Goal: Communication & Community: Answer question/provide support

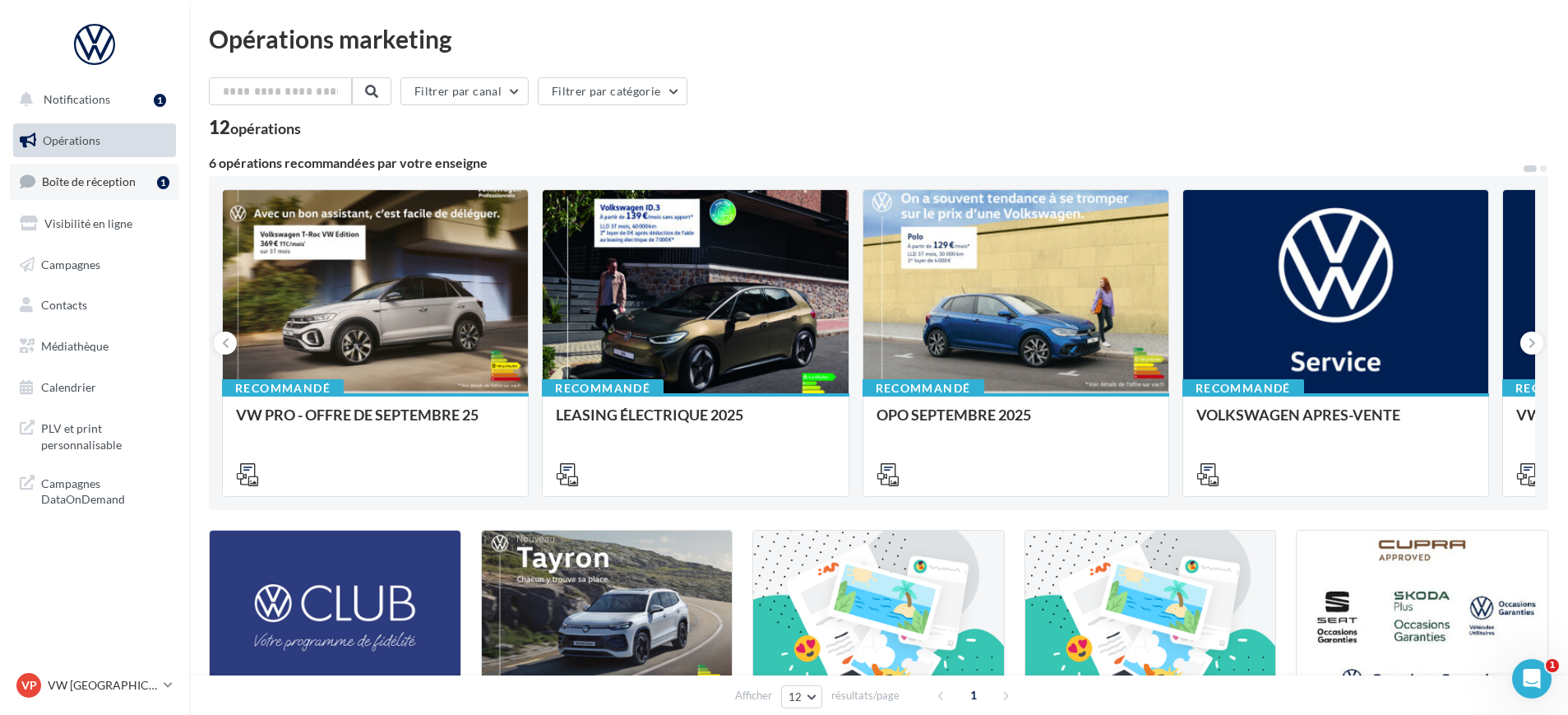
click at [118, 181] on span "Boîte de réception" at bounding box center [88, 181] width 93 height 14
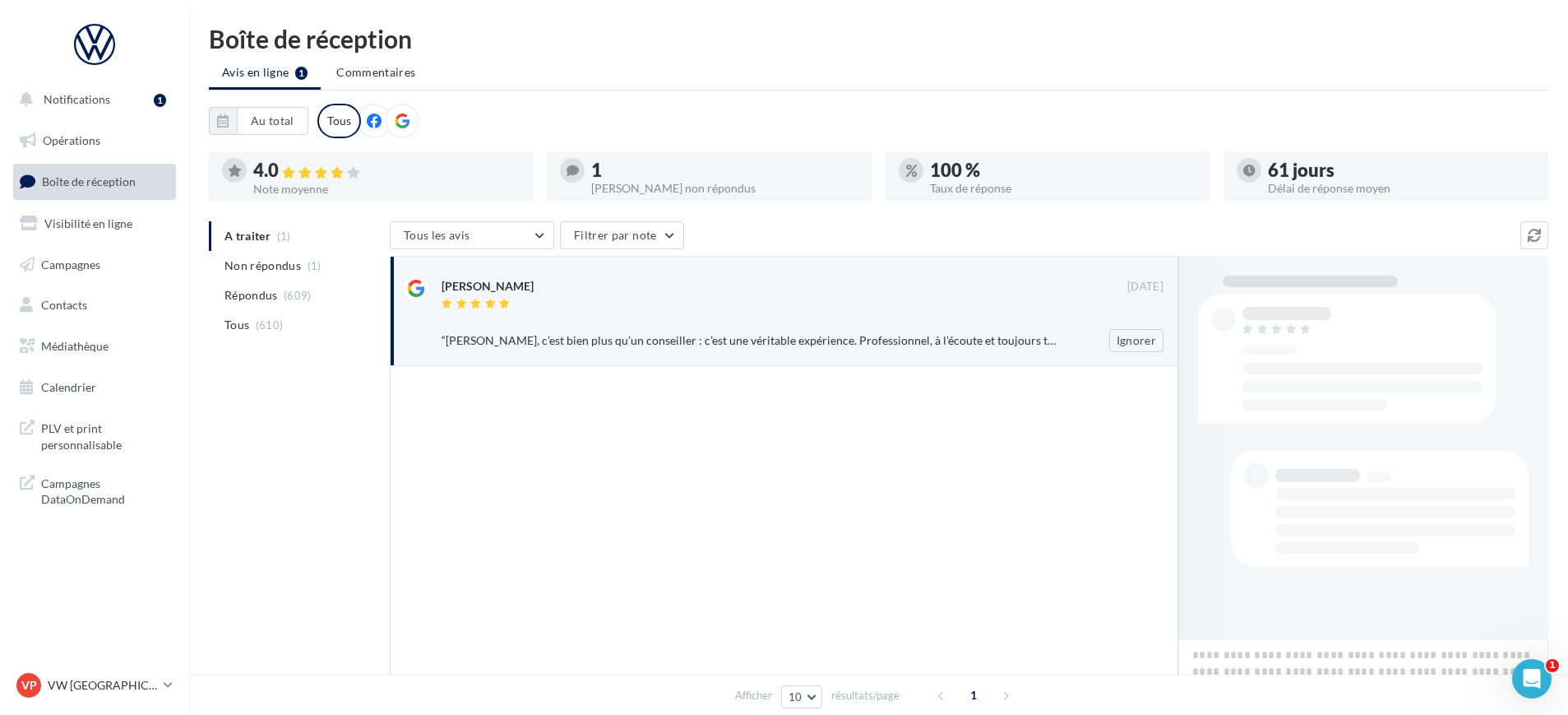
click at [684, 322] on div at bounding box center [802, 320] width 722 height 11
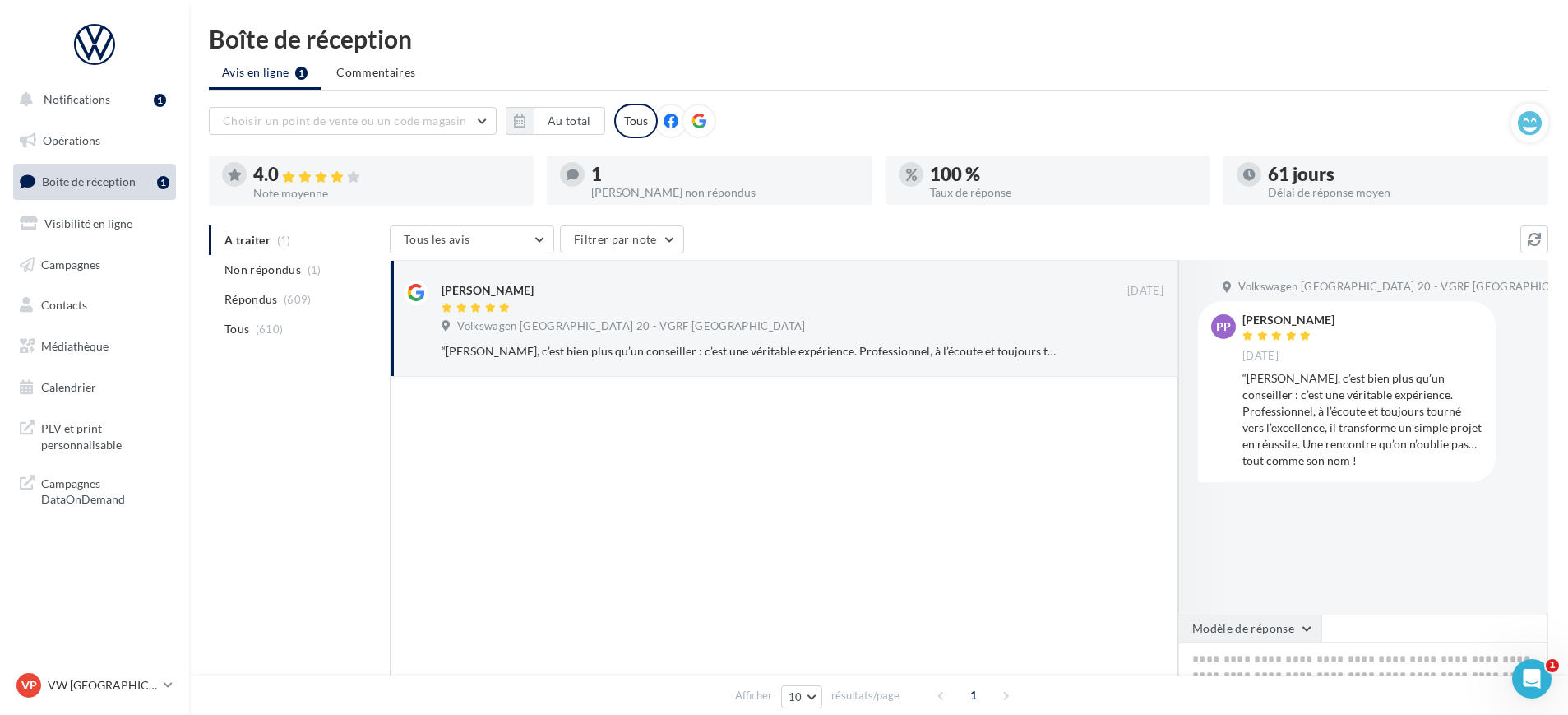
click at [1236, 629] on button "Modèle de réponse" at bounding box center [1250, 628] width 143 height 28
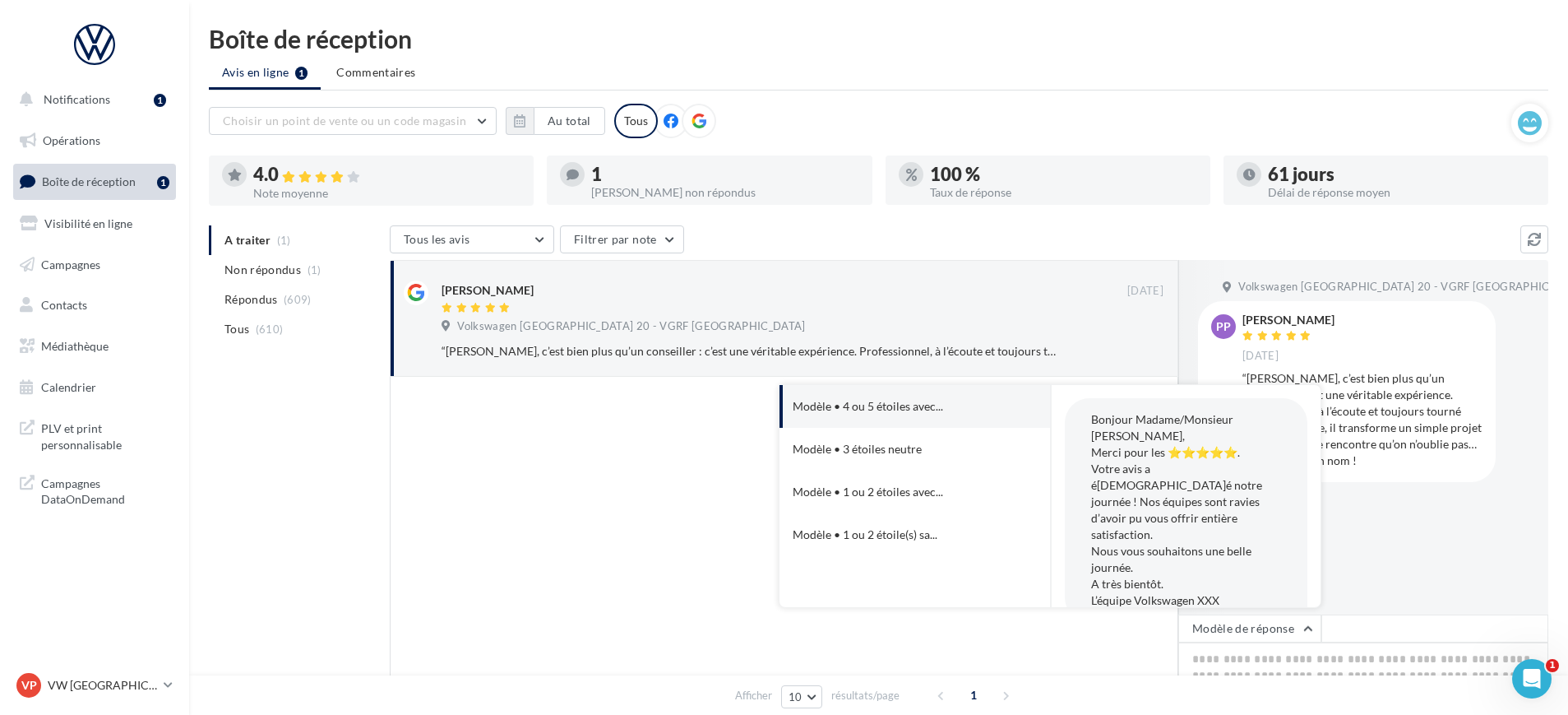
click at [1342, 567] on div "Volkswagen Paris 20 - VGRF Grand Paris PP [PERSON_NAME] [DATE] “[PERSON_NAME], …" at bounding box center [1363, 437] width 370 height 354
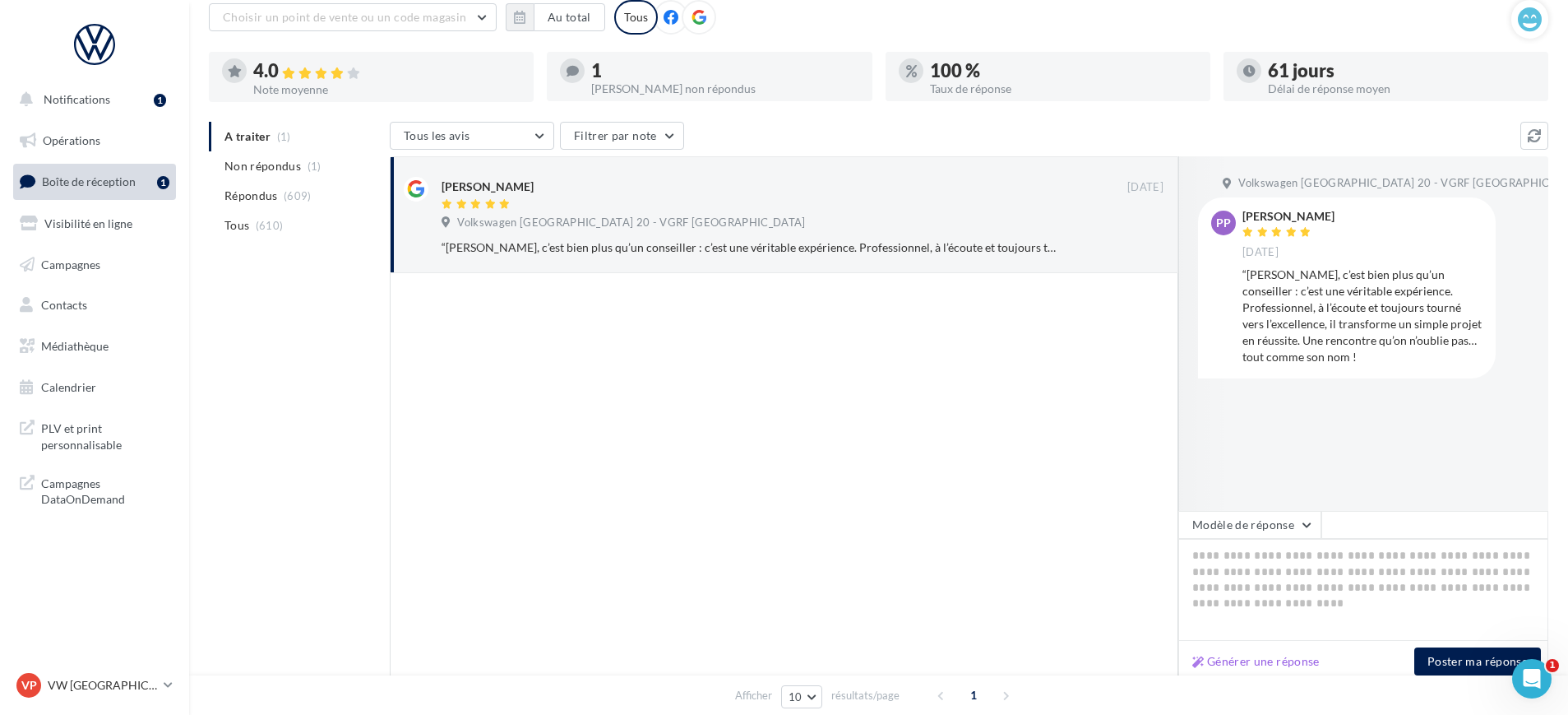
scroll to position [202, 0]
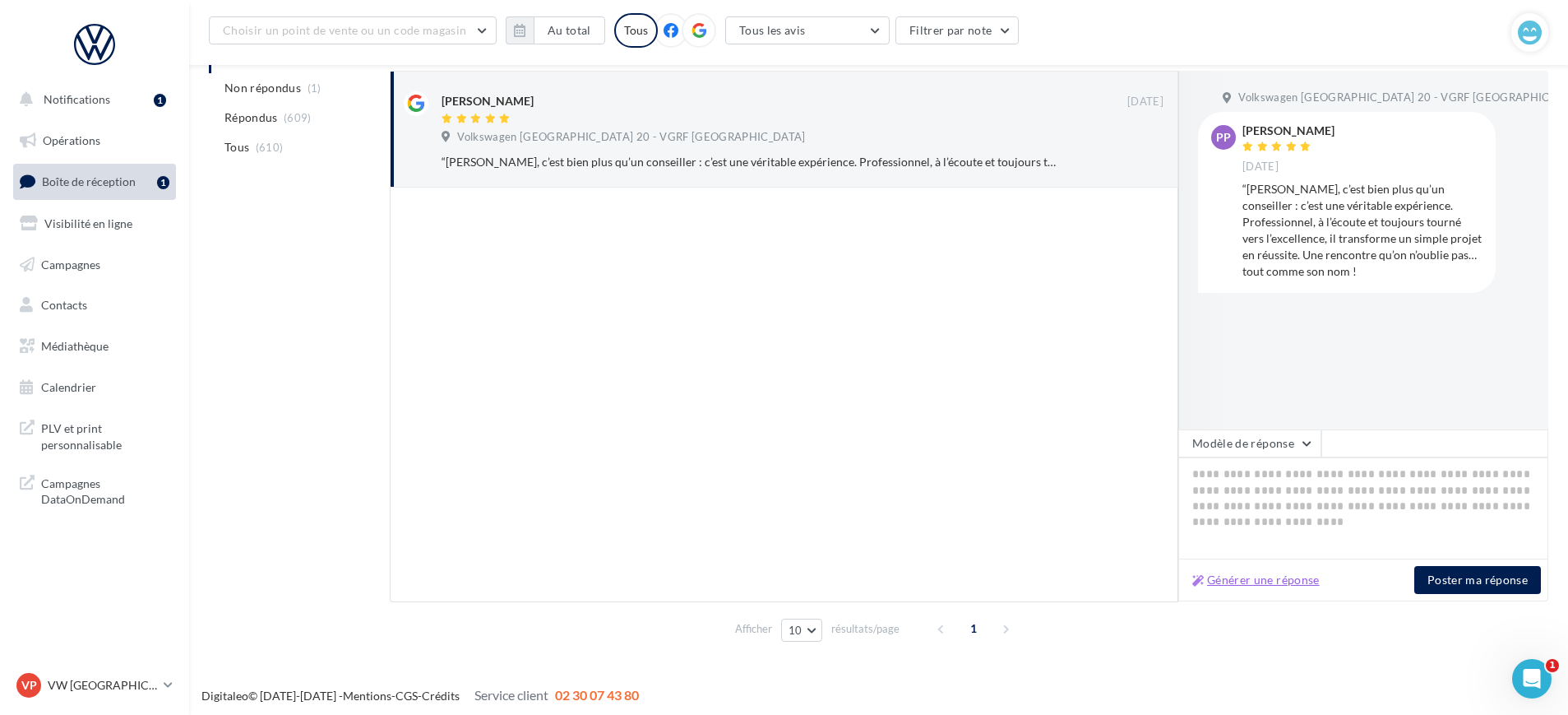
click at [1216, 587] on button "Générer une réponse" at bounding box center [1255, 580] width 140 height 20
type textarea "**********"
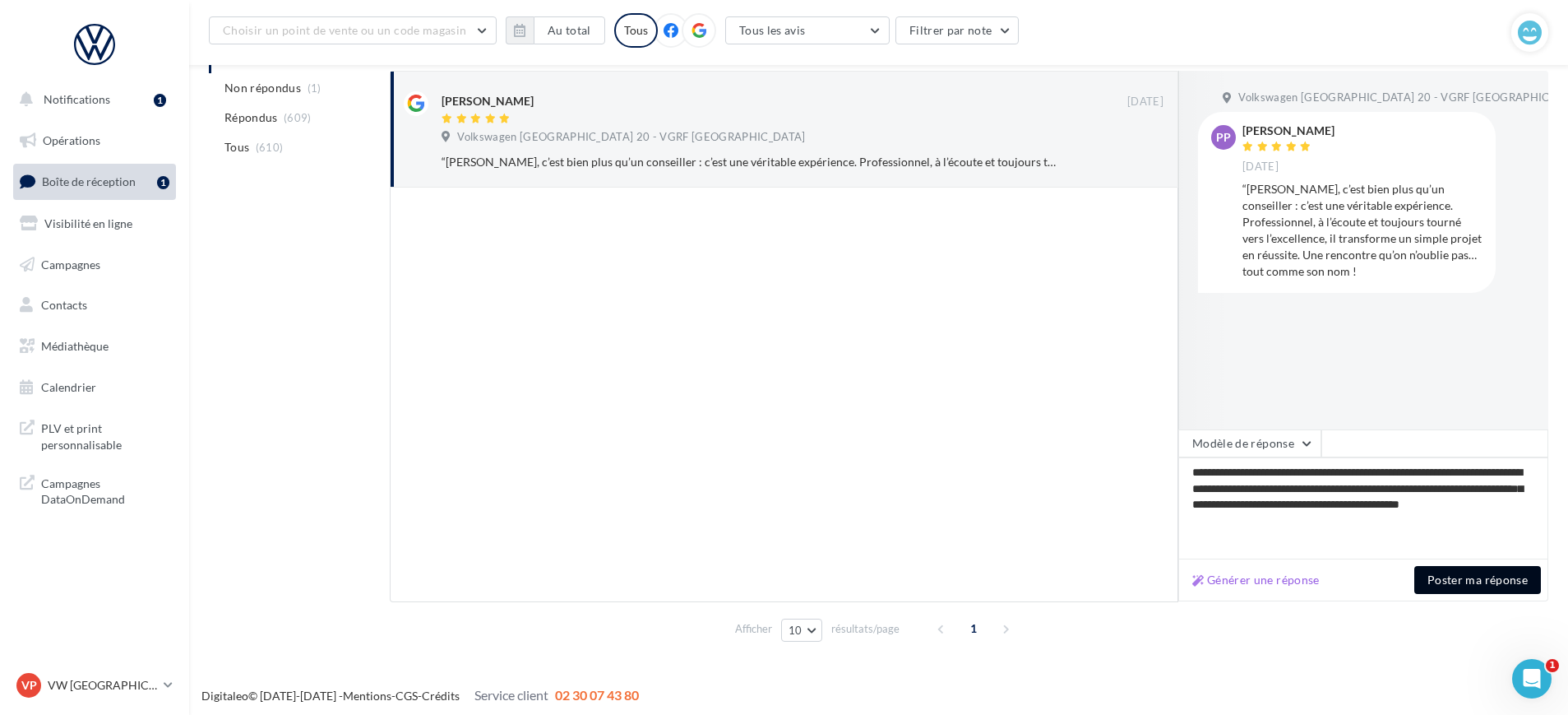
click at [1468, 583] on button "Poster ma réponse" at bounding box center [1477, 580] width 126 height 28
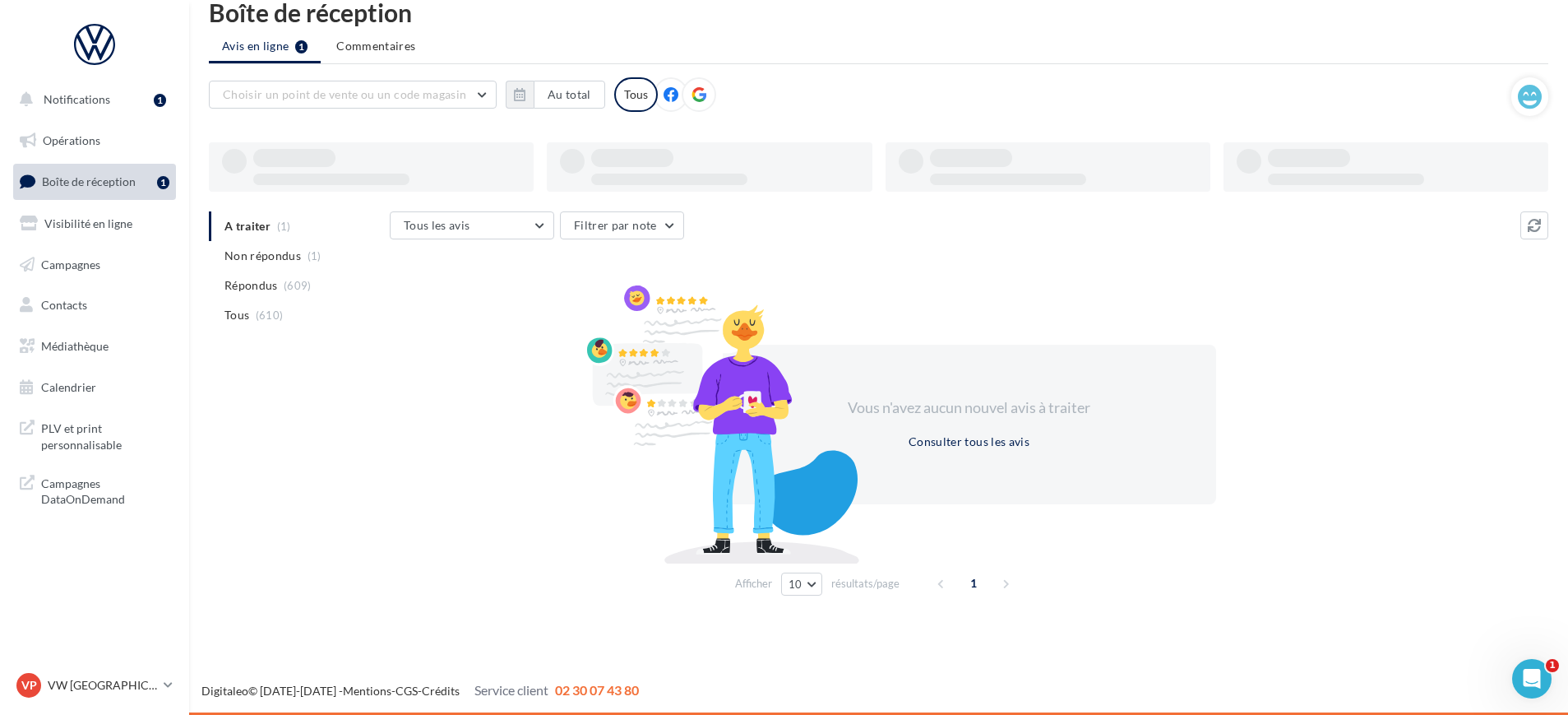
scroll to position [26, 0]
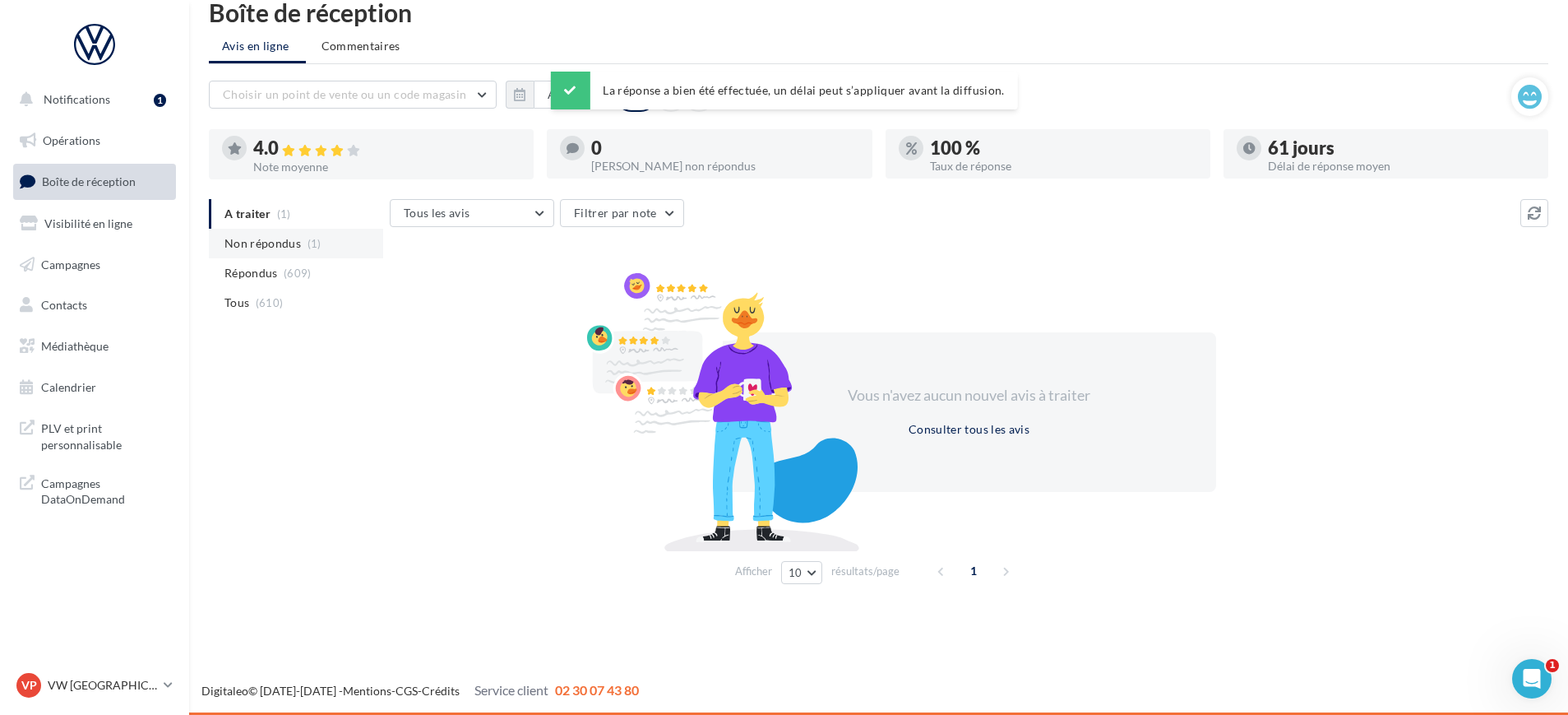
click at [285, 250] on span "Non répondus" at bounding box center [262, 243] width 77 height 17
click at [273, 274] on span "Répondus" at bounding box center [252, 272] width 54 height 17
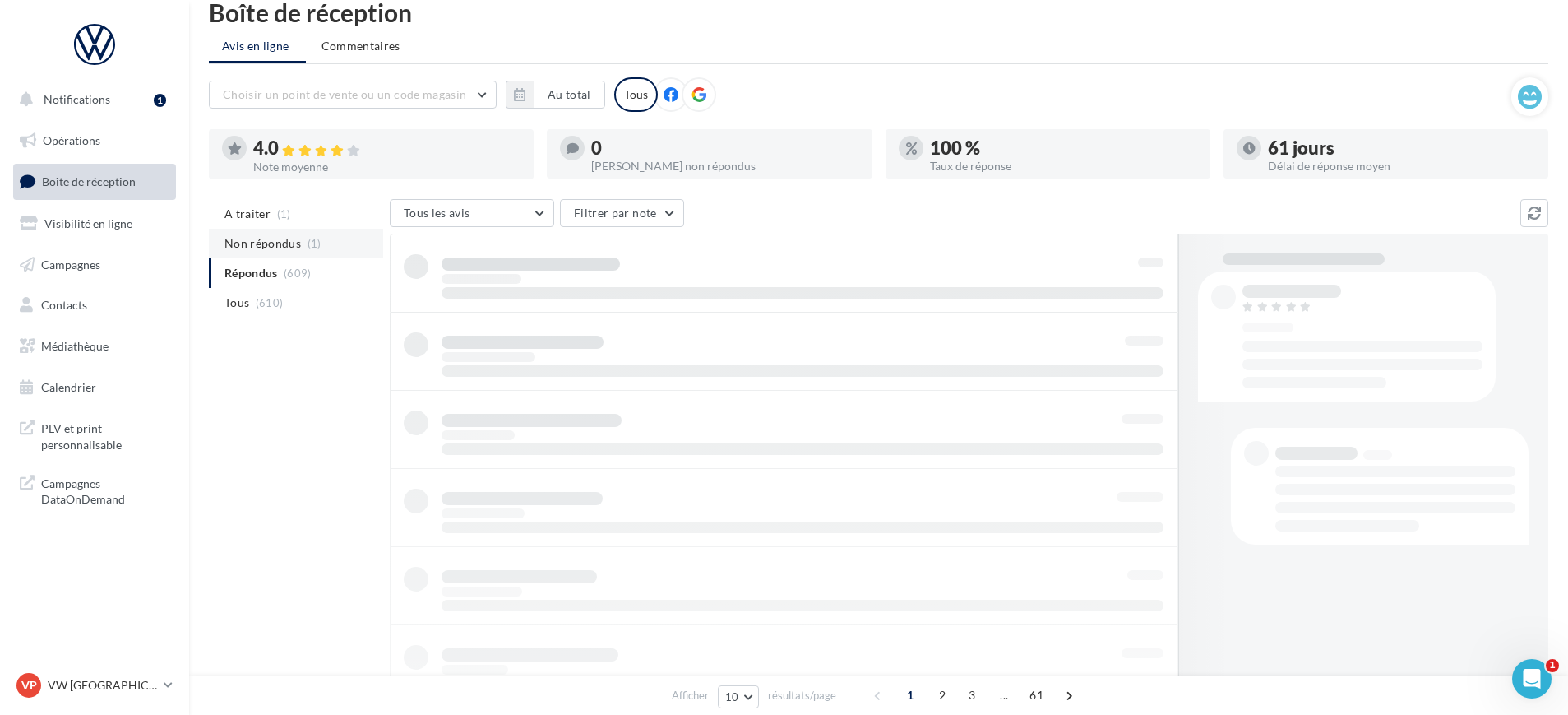
click at [268, 240] on span "Non répondus" at bounding box center [262, 243] width 77 height 17
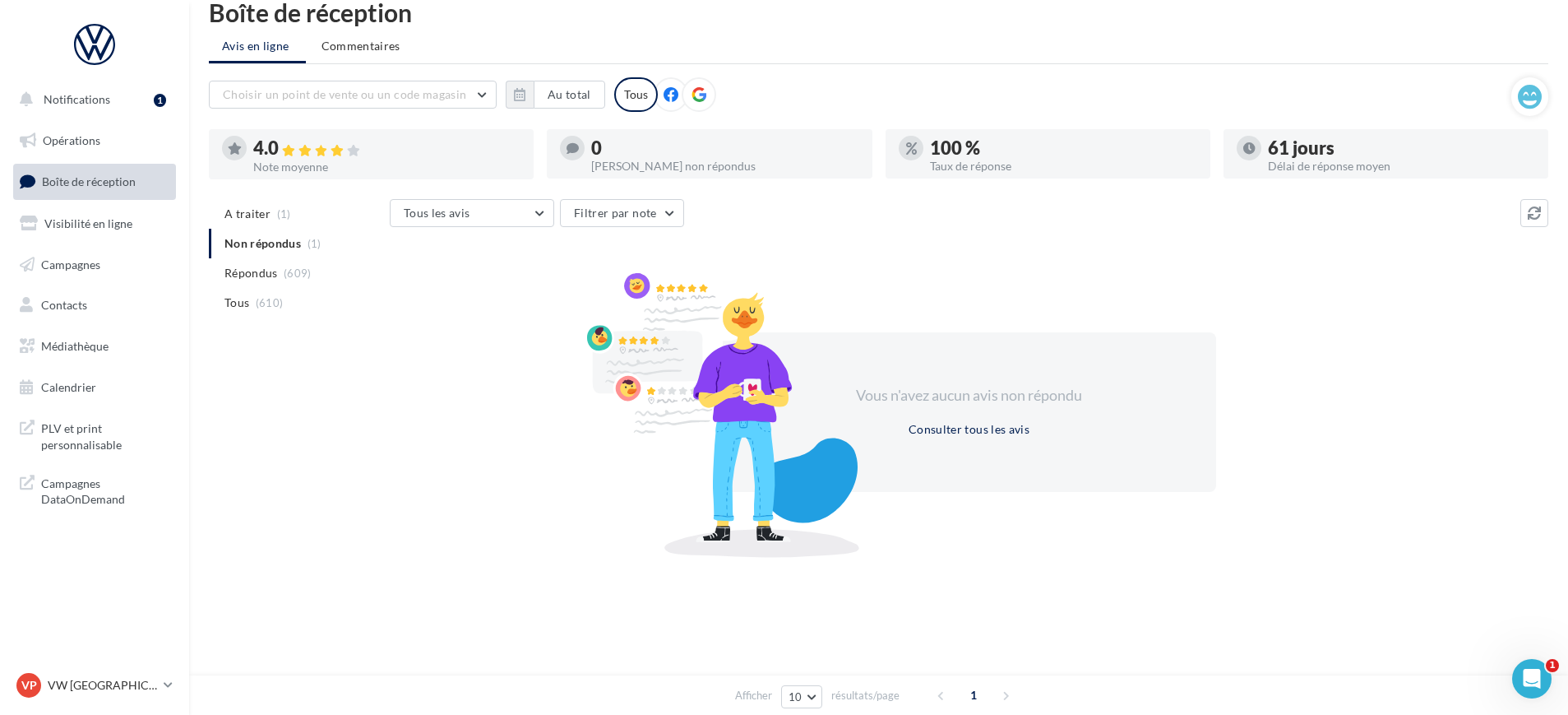
click at [274, 236] on ul "A traiter (1) Non répondus (1) Répondus (609) Tous (610)" at bounding box center [295, 258] width 174 height 118
click at [270, 245] on ul "A traiter (1) Non répondus (1) Répondus (609) Tous (610)" at bounding box center [295, 258] width 174 height 118
click at [420, 366] on div "Vous n'avez aucun avis non répondu Consulter tous les avis" at bounding box center [968, 412] width 1158 height 265
click at [304, 269] on span "(609)" at bounding box center [297, 272] width 28 height 13
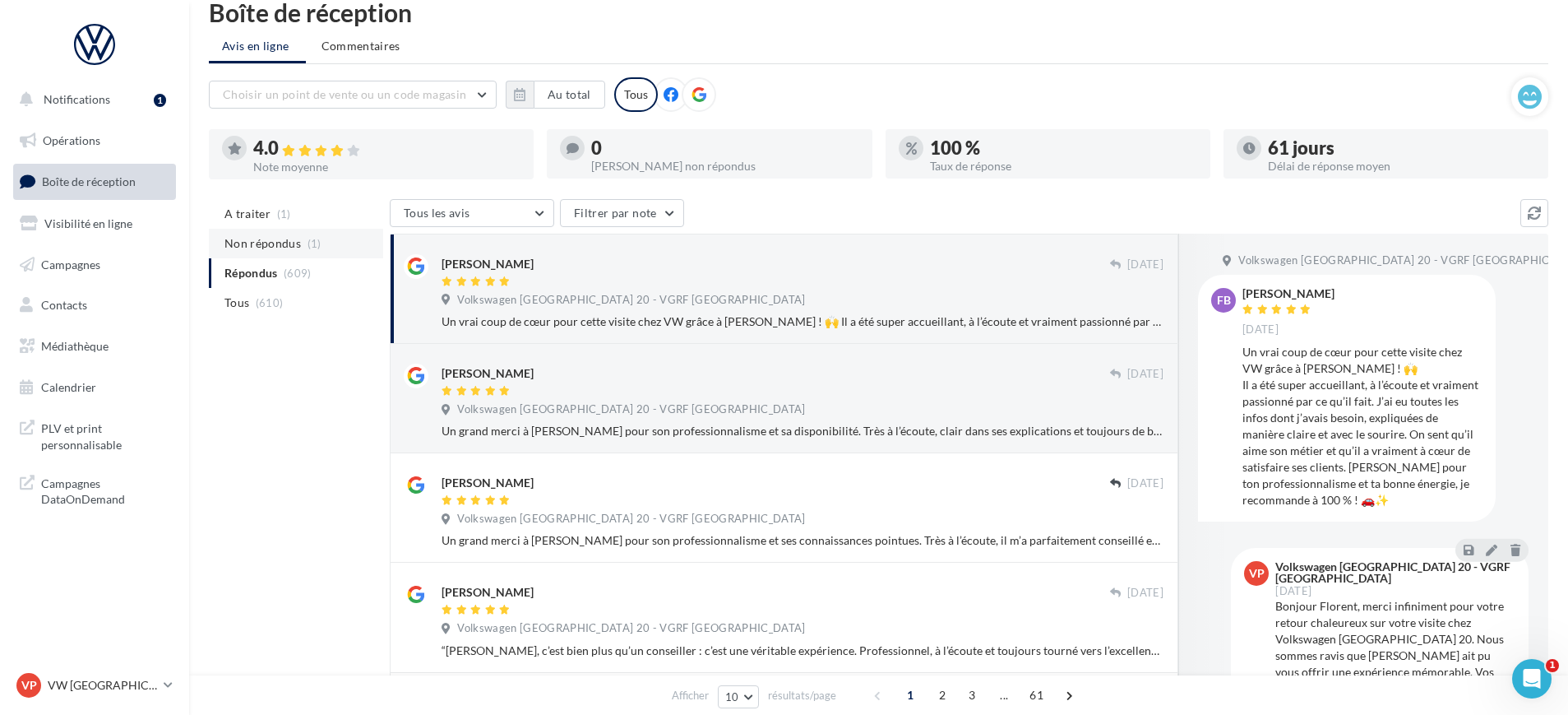
click at [304, 255] on li "Non répondus (1)" at bounding box center [295, 244] width 174 height 30
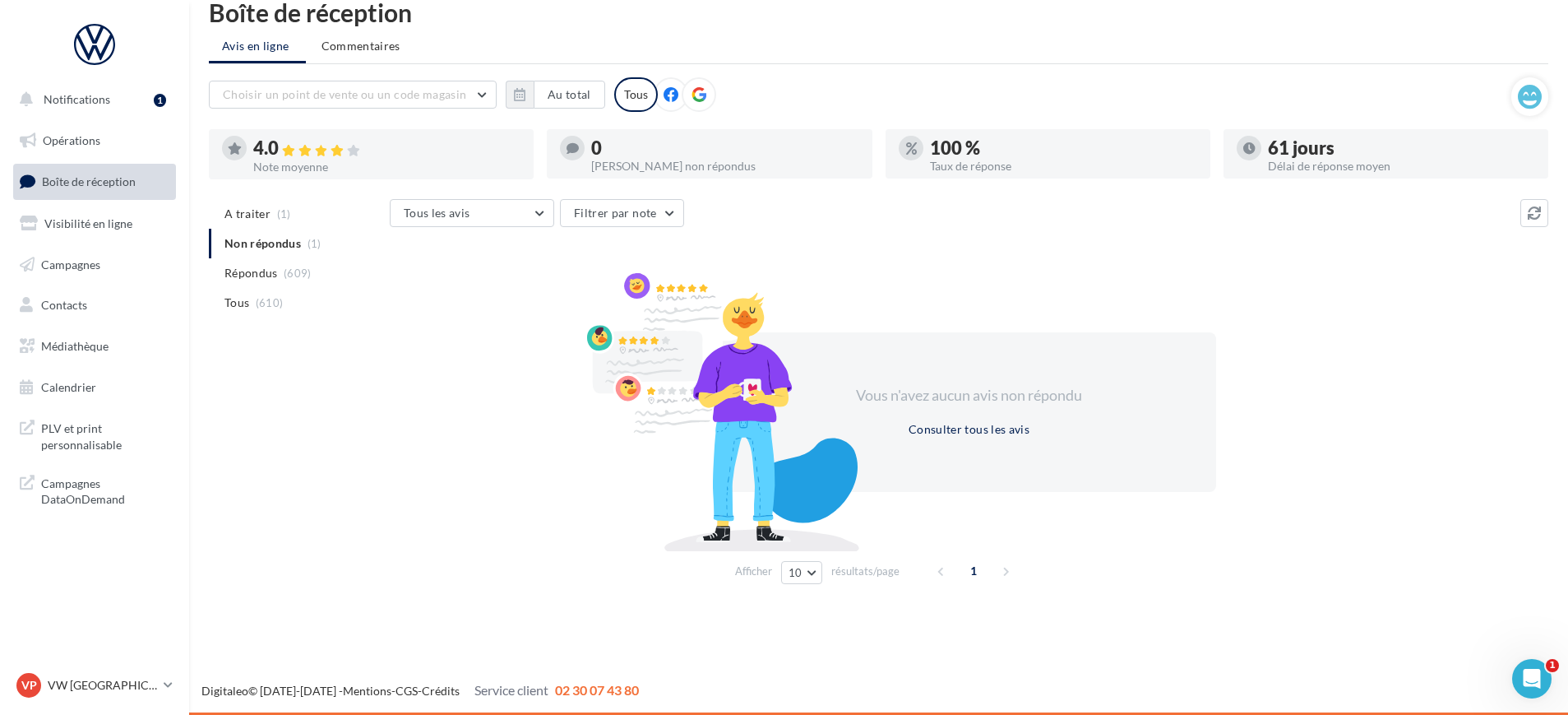
click at [305, 243] on ul "A traiter (1) Non répondus (1) Répondus (609) Tous (610)" at bounding box center [295, 258] width 174 height 118
click at [255, 218] on span "A traiter" at bounding box center [248, 214] width 46 height 17
click at [259, 245] on span "Non répondus" at bounding box center [262, 243] width 77 height 17
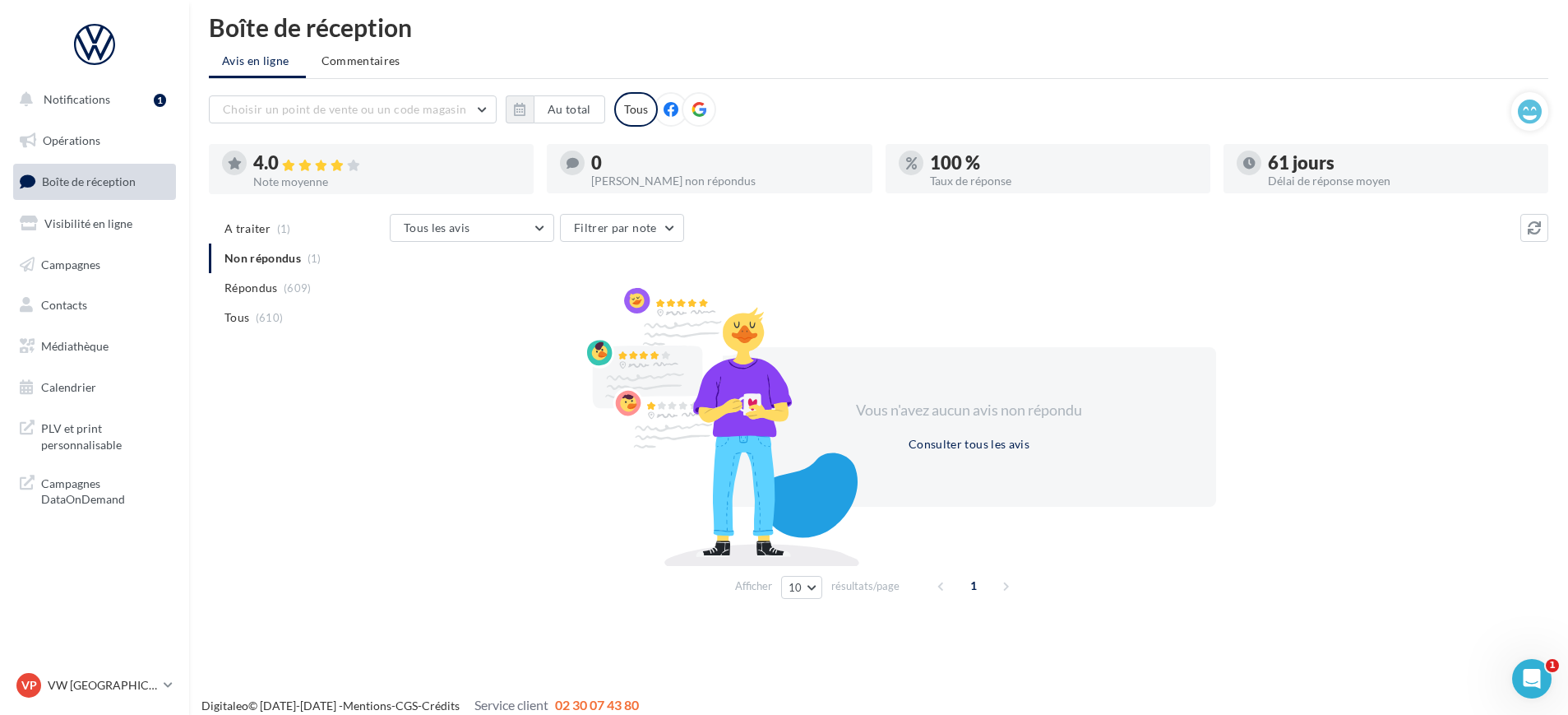
scroll to position [0, 0]
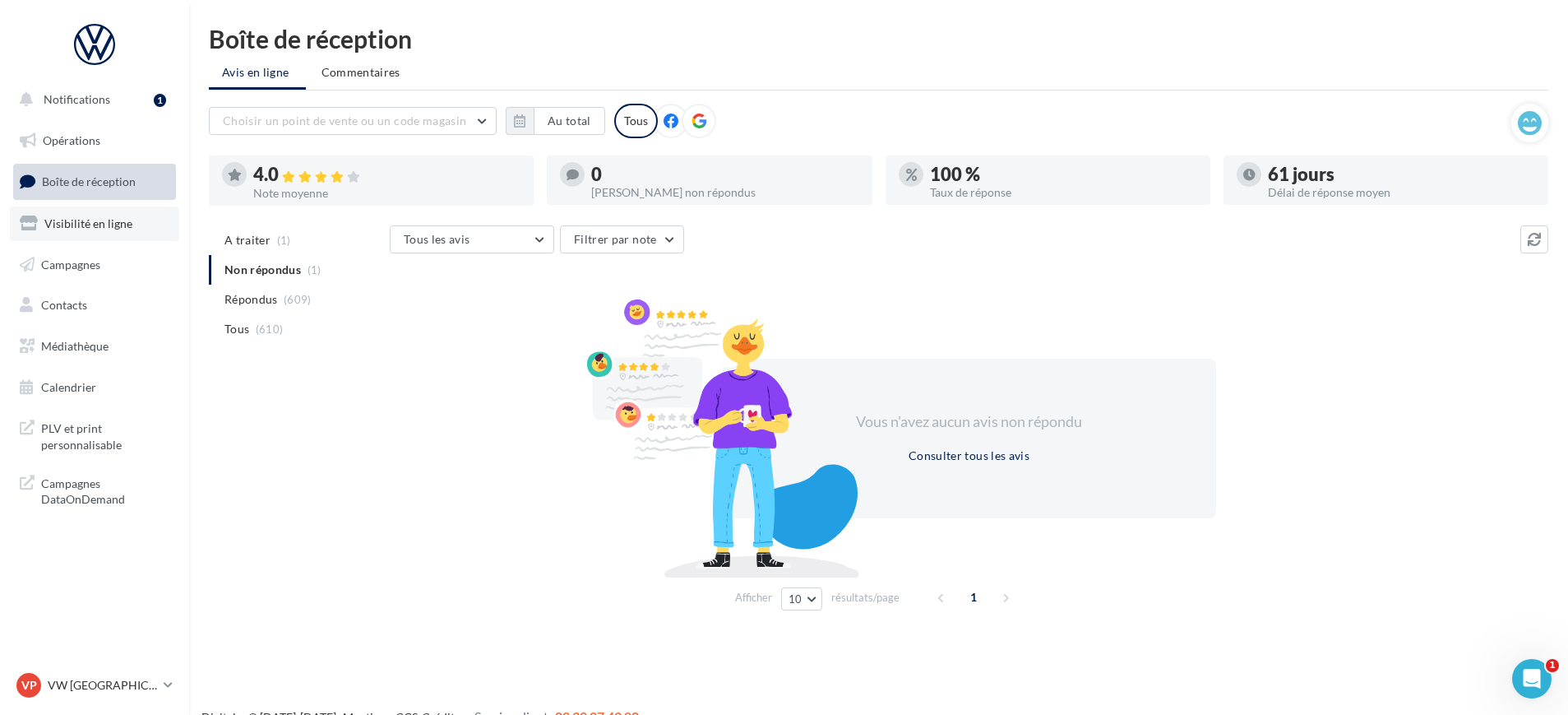
click at [102, 221] on span "Visibilité en ligne" at bounding box center [88, 223] width 87 height 14
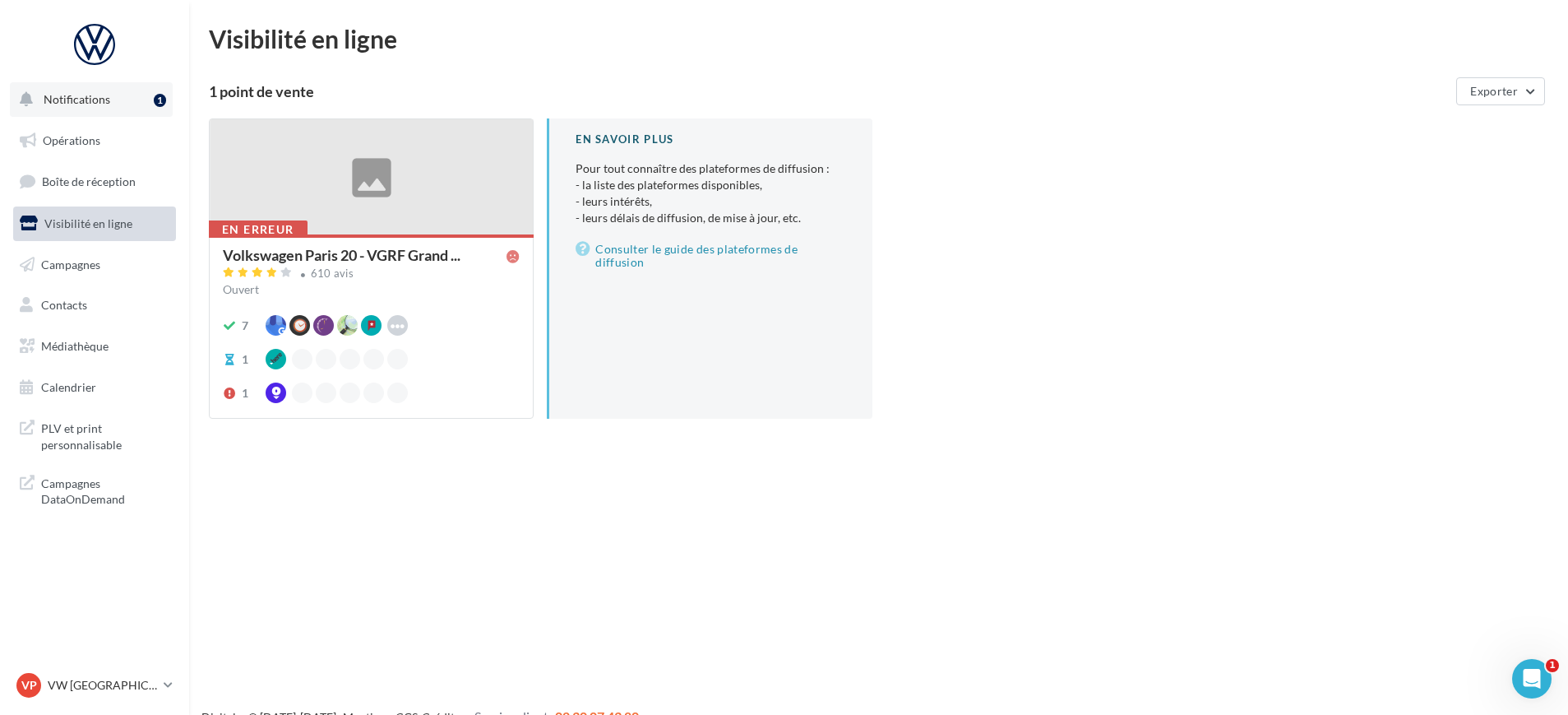
click at [87, 92] on span "Notifications" at bounding box center [77, 99] width 67 height 14
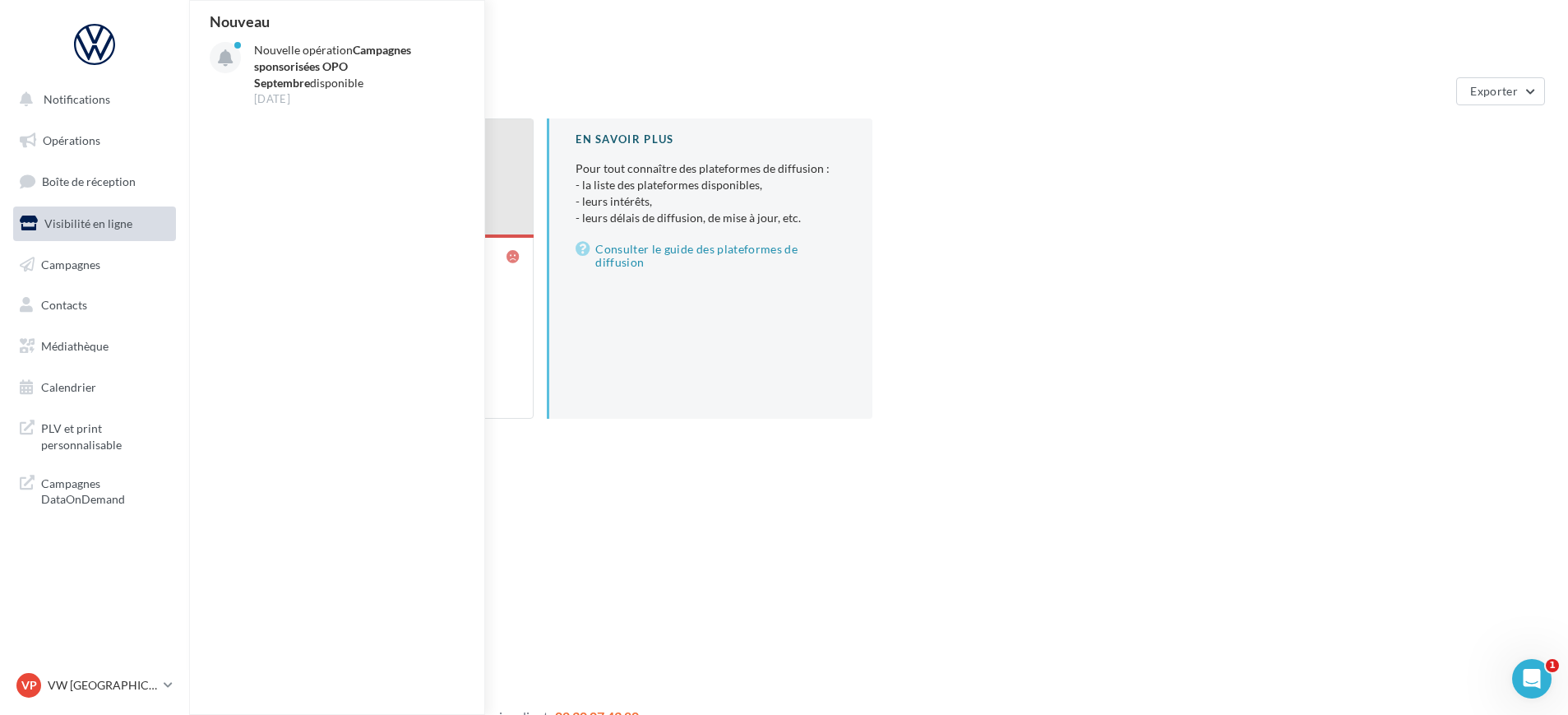
drag, startPoint x: 748, startPoint y: 590, endPoint x: 721, endPoint y: 592, distance: 27.1
click at [746, 592] on div "Notifications Nouveau Nouvelle opération Campagnes sponsorisées OPO Septembre d…" at bounding box center [784, 383] width 1568 height 715
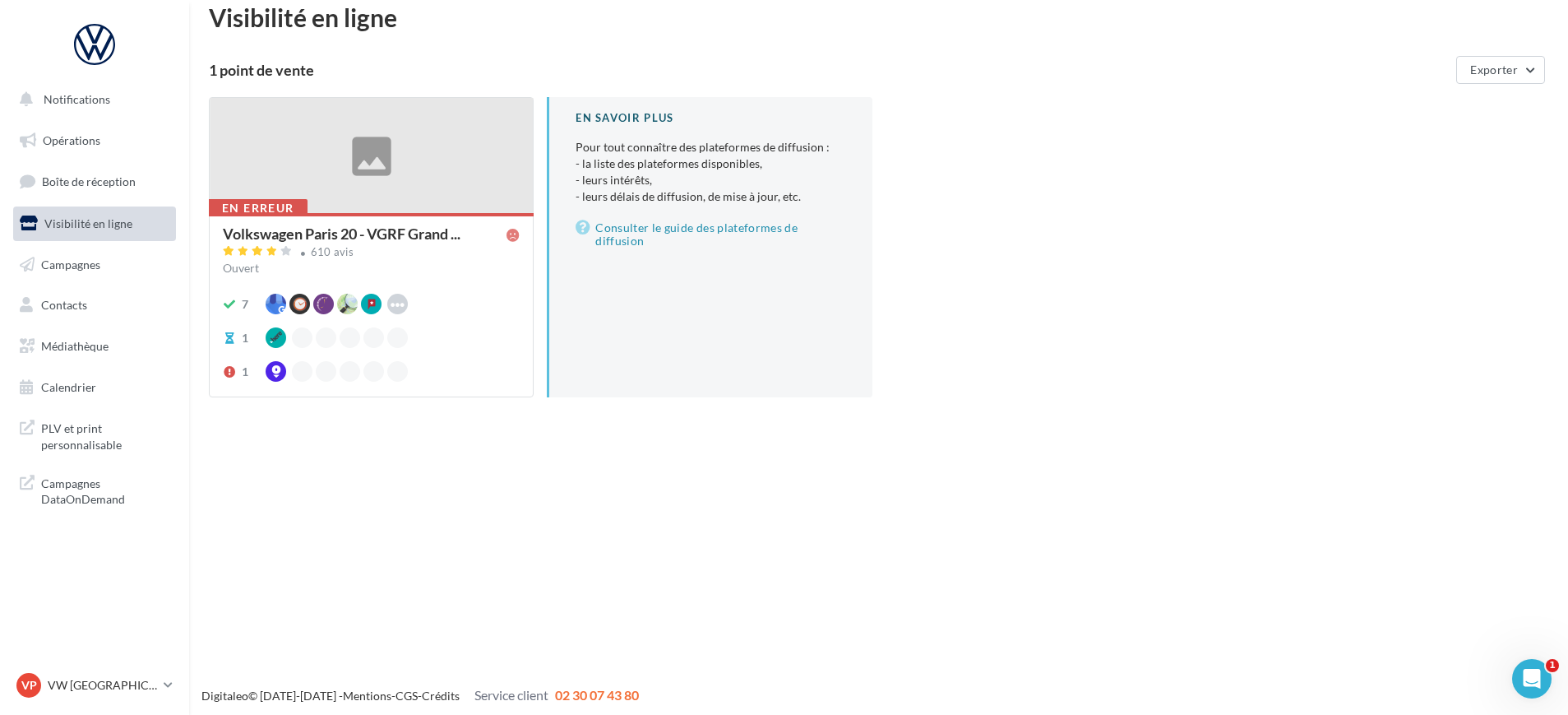
scroll to position [26, 0]
